Goal: Task Accomplishment & Management: Manage account settings

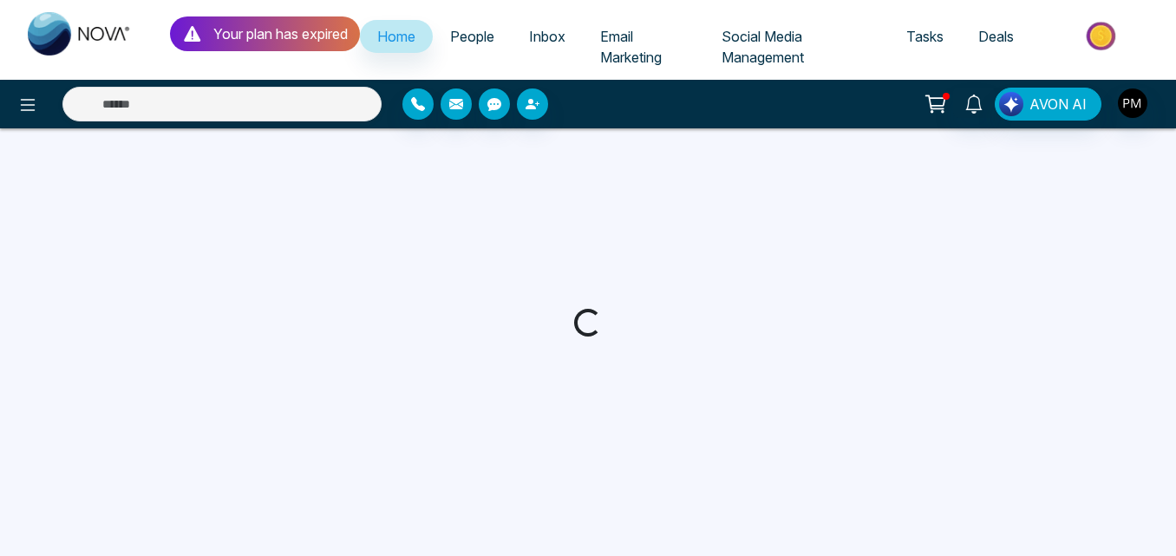
select select "*"
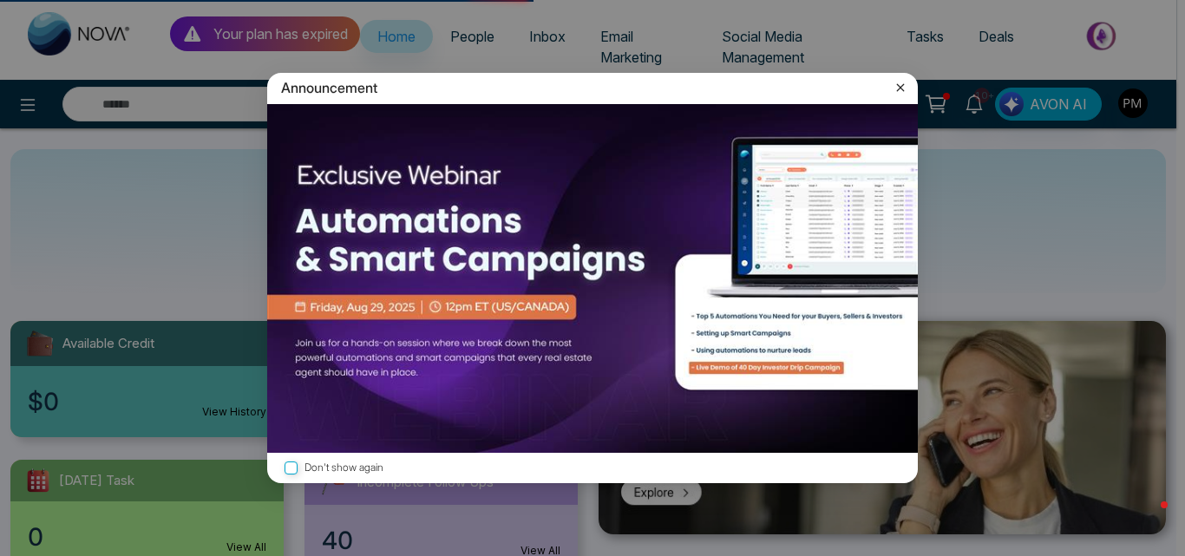
click at [893, 86] on icon at bounding box center [899, 87] width 17 height 17
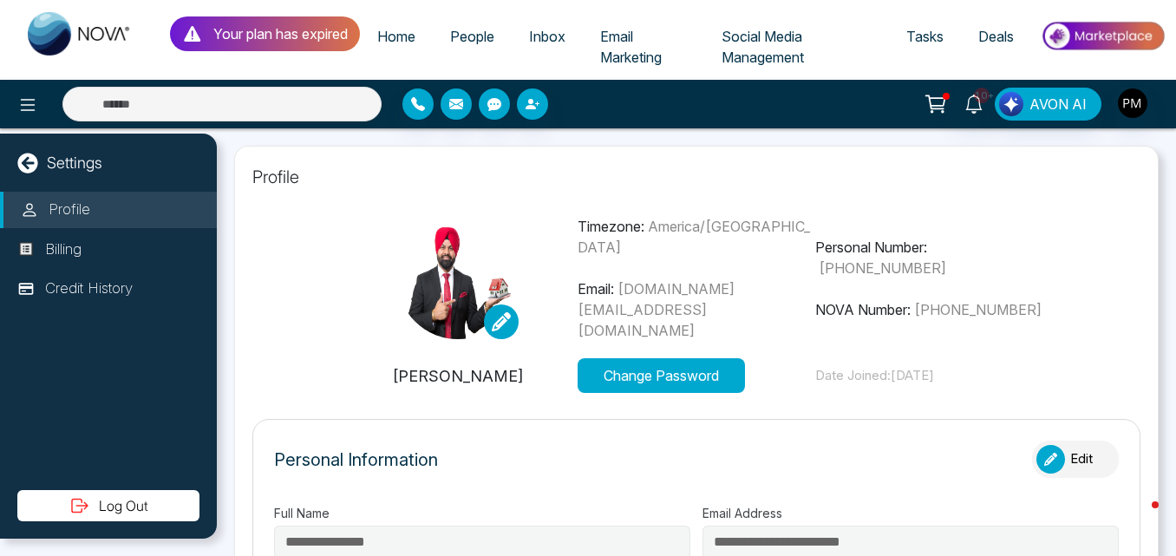
type input "**********"
